Goal: Navigation & Orientation: Find specific page/section

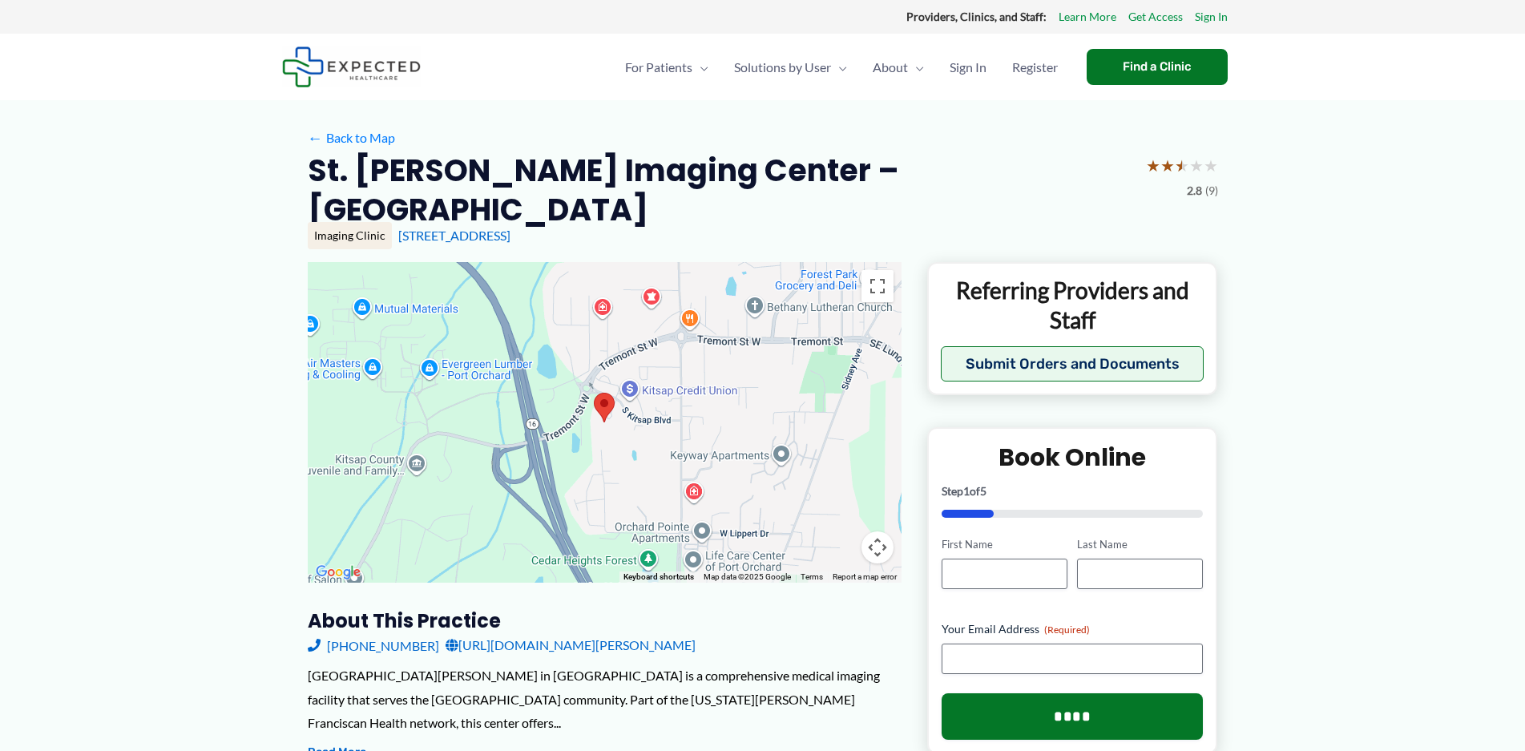
click at [673, 472] on div at bounding box center [605, 422] width 594 height 321
click at [667, 471] on div at bounding box center [605, 422] width 594 height 321
click at [667, 470] on div at bounding box center [605, 422] width 594 height 321
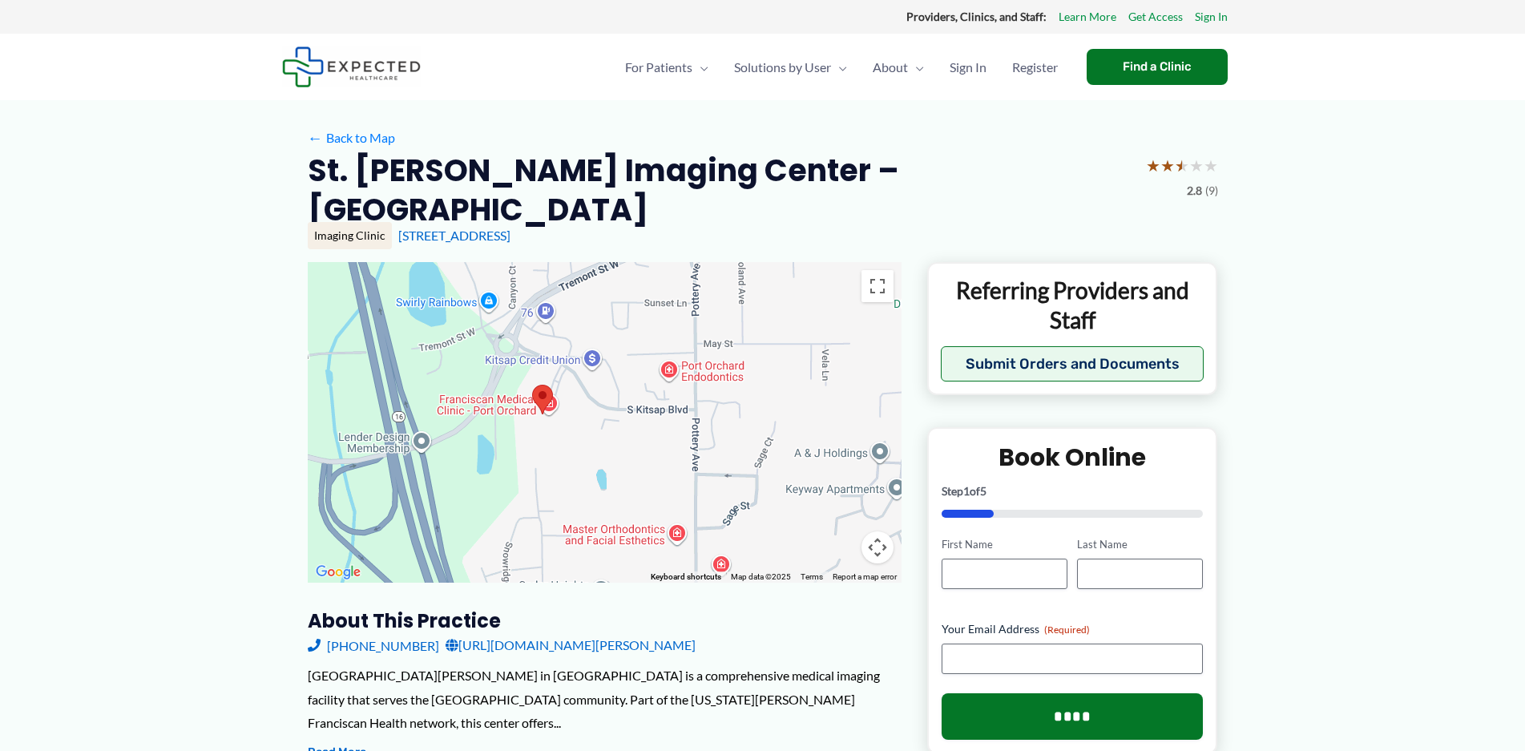
click at [611, 496] on div at bounding box center [605, 422] width 594 height 321
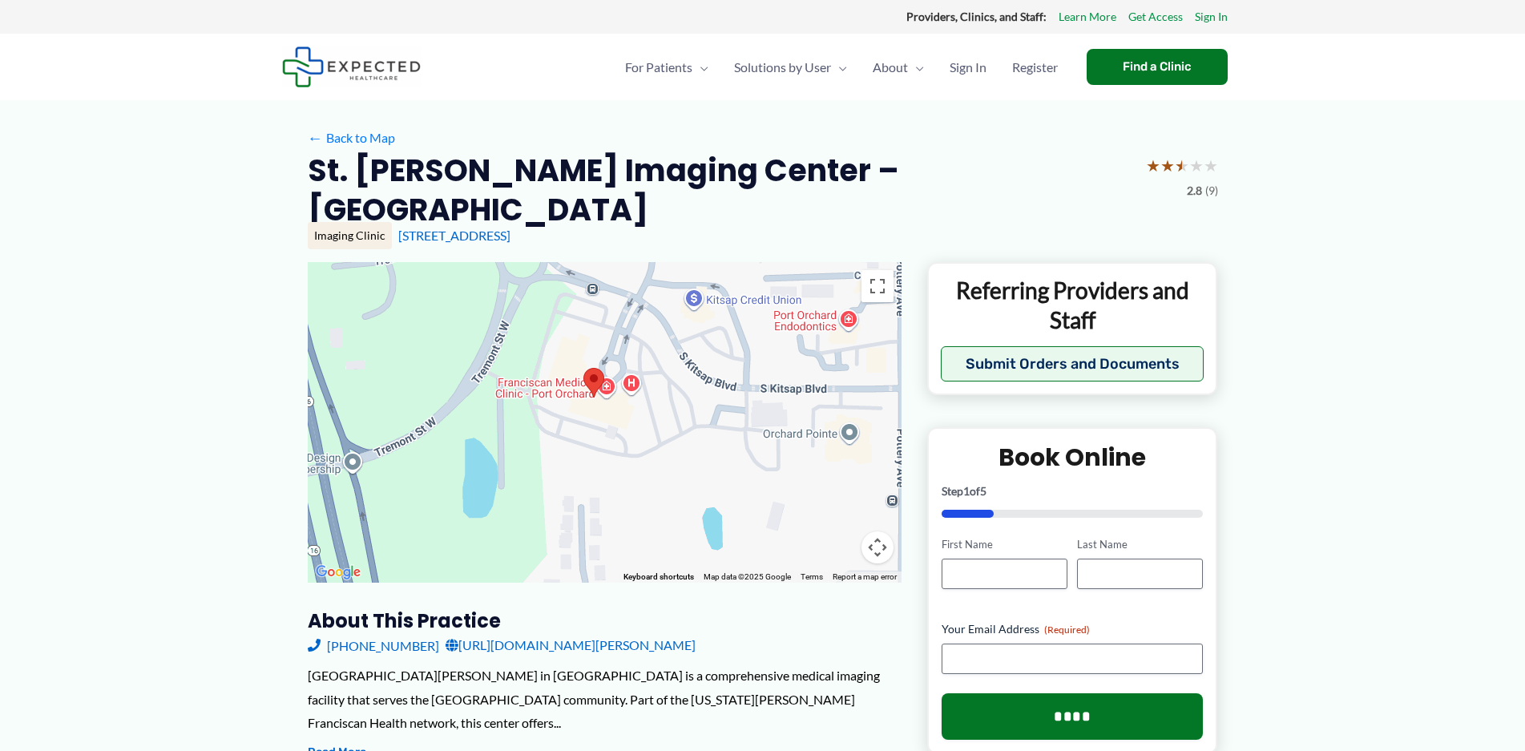
drag, startPoint x: 538, startPoint y: 482, endPoint x: 661, endPoint y: 511, distance: 126.7
click at [661, 511] on div at bounding box center [605, 422] width 594 height 321
